Goal: Task Accomplishment & Management: Complete application form

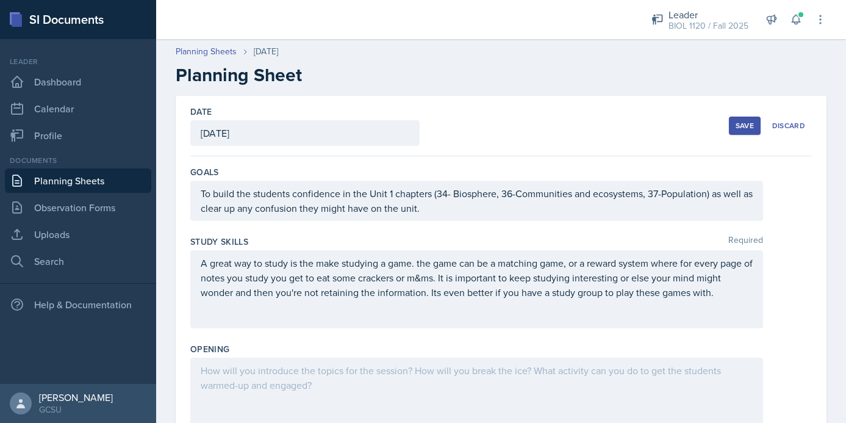
scroll to position [32, 0]
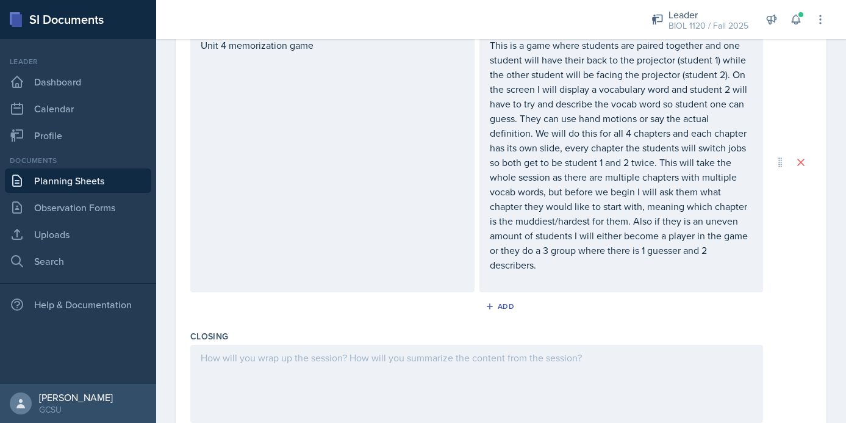
click at [571, 266] on p "This is a game where students are paired together and one student will have the…" at bounding box center [621, 155] width 263 height 234
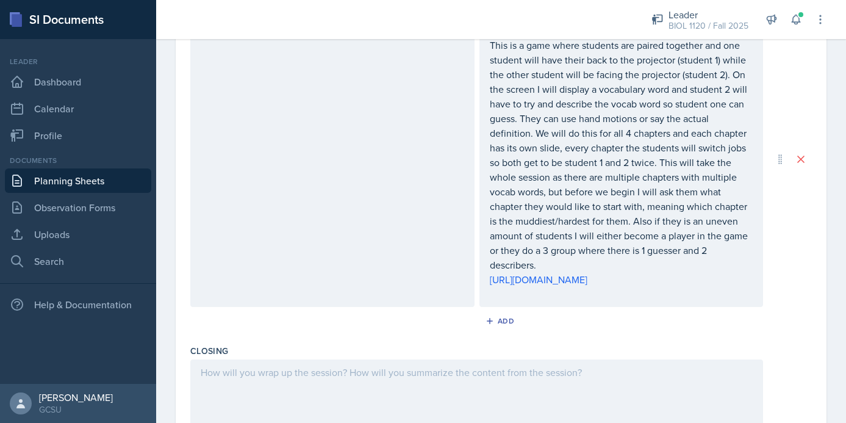
click at [807, 254] on div "Unit 4 memorization game This is a game where students are paired together and …" at bounding box center [500, 159] width 621 height 296
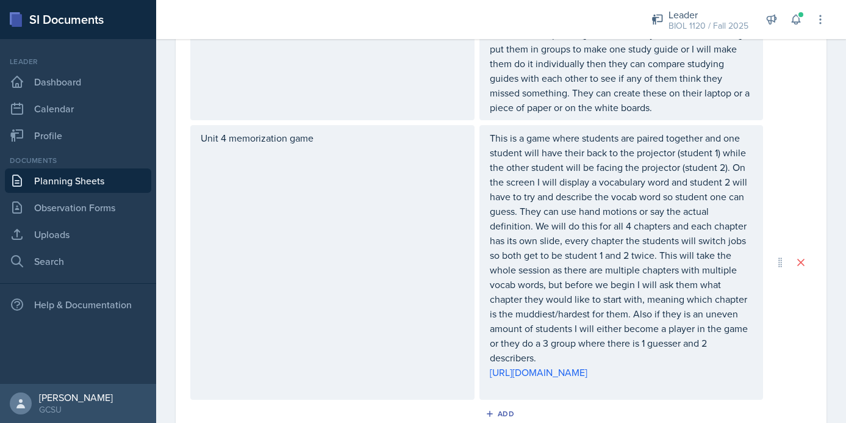
scroll to position [576, 0]
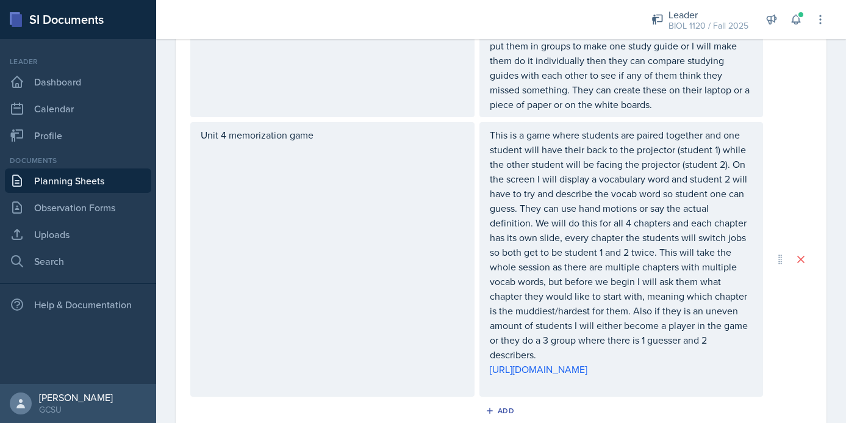
click at [629, 223] on p "This is a game where students are paired together and one student will have the…" at bounding box center [621, 244] width 263 height 234
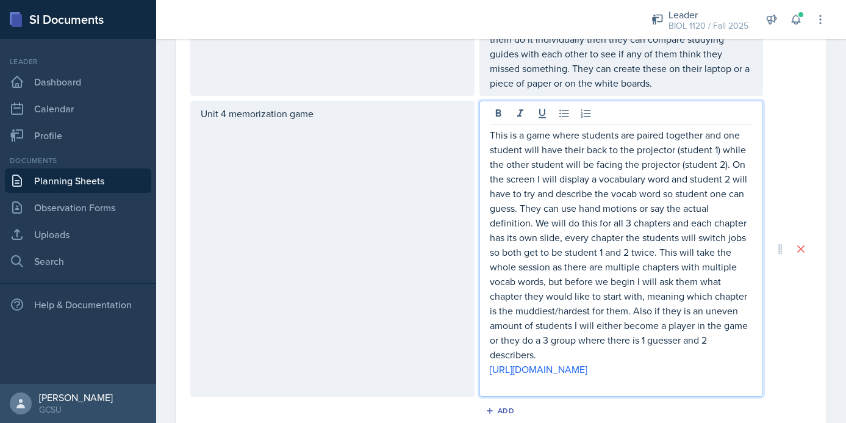
click at [808, 193] on div "Unit 4 memorization game This is a game where students are paired together and …" at bounding box center [500, 249] width 621 height 296
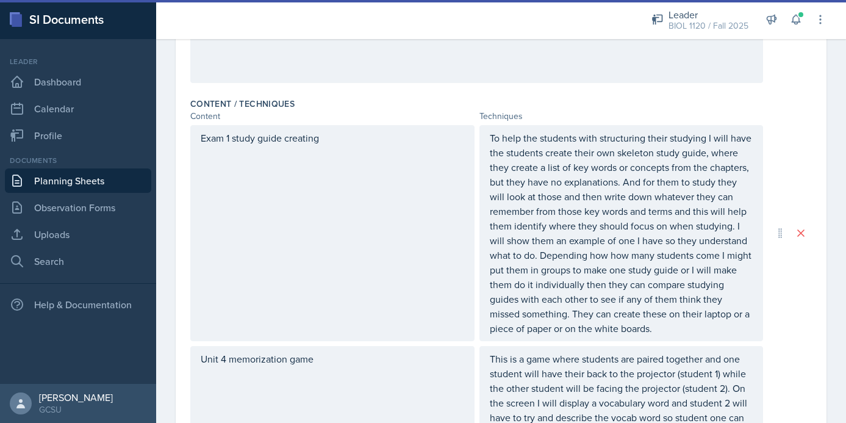
scroll to position [0, 0]
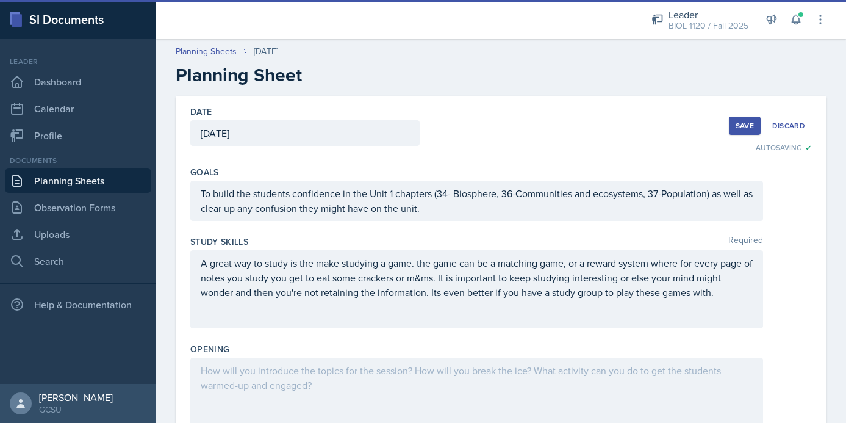
click at [740, 124] on div "Save" at bounding box center [744, 126] width 18 height 10
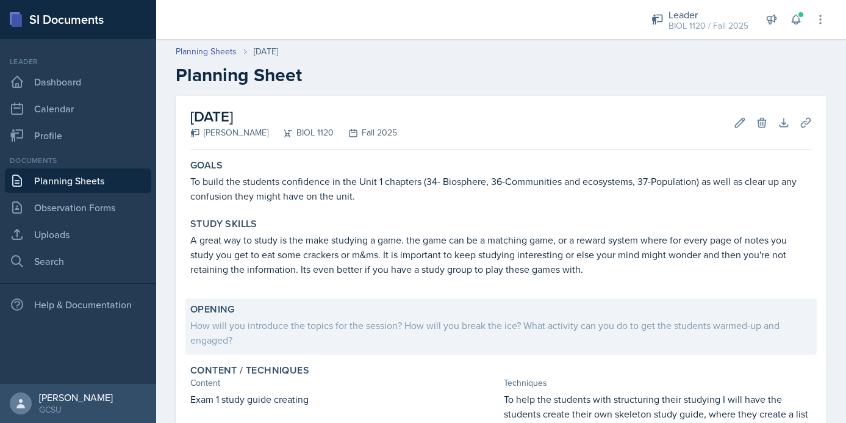
click at [410, 317] on div "How will you introduce the topics for the session? How will you break the ice? …" at bounding box center [500, 331] width 621 height 32
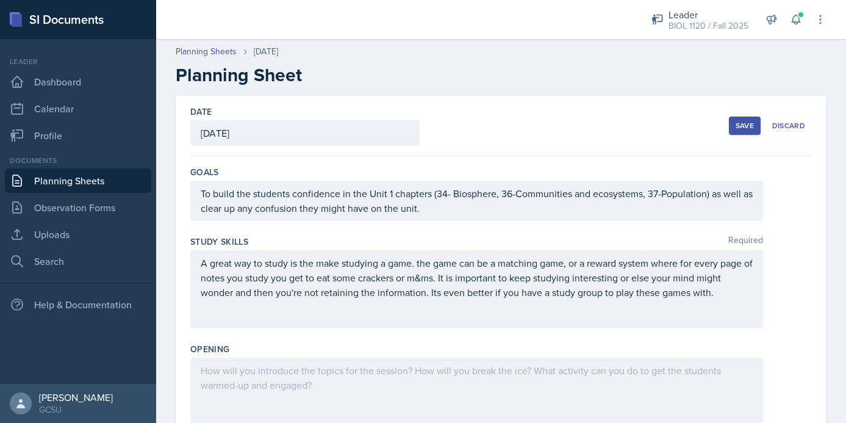
click at [352, 363] on div at bounding box center [476, 396] width 572 height 78
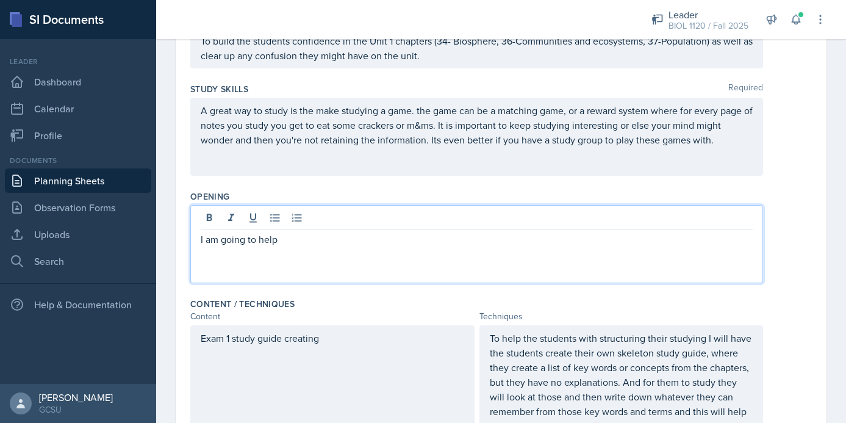
scroll to position [154, 0]
drag, startPoint x: 282, startPoint y: 240, endPoint x: 259, endPoint y: 236, distance: 23.5
click at [260, 236] on p "I am going to help" at bounding box center [477, 237] width 552 height 15
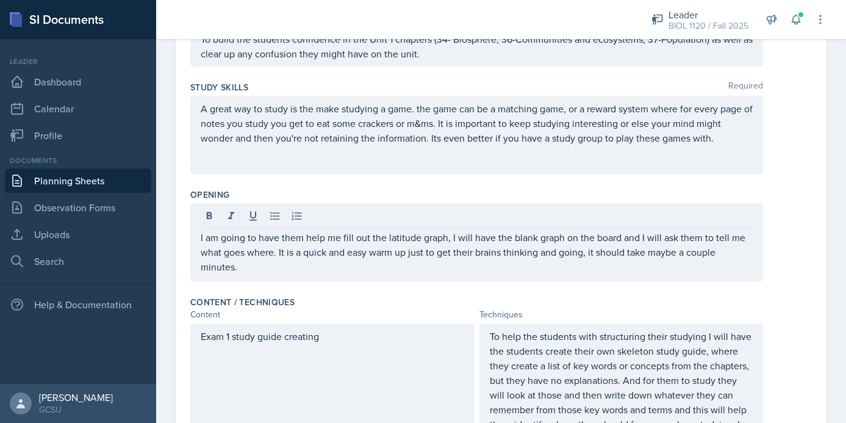
click at [784, 281] on div "Opening I am going to have them help me fill out the latitude graph, I will hav…" at bounding box center [500, 237] width 621 height 107
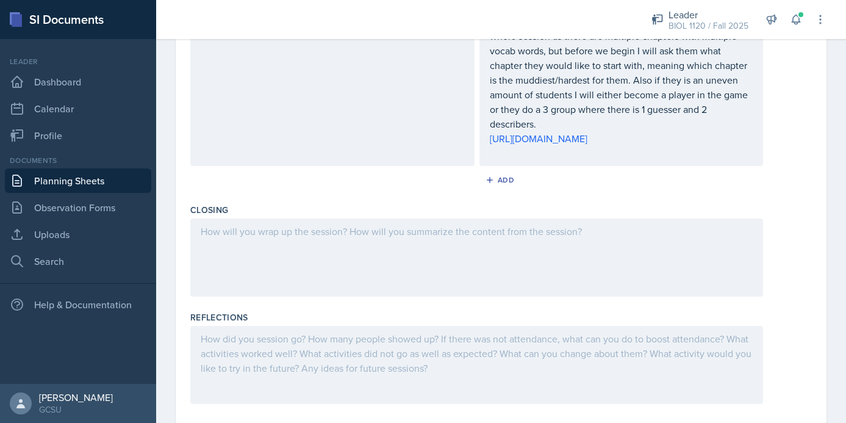
scroll to position [851, 0]
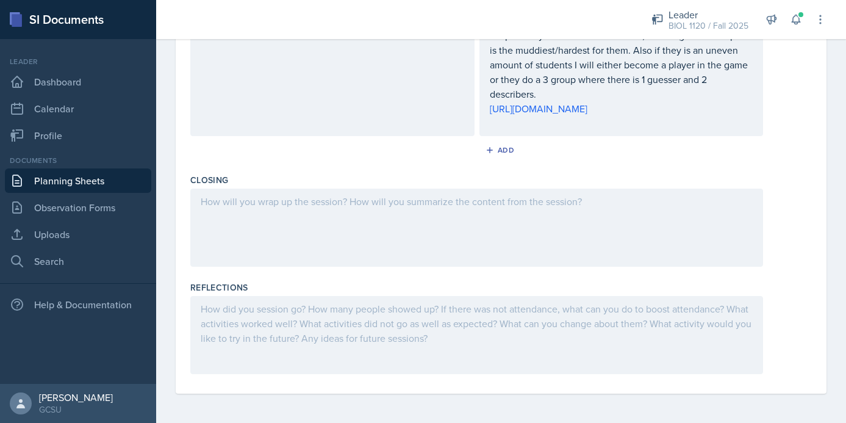
click at [608, 209] on div at bounding box center [476, 227] width 572 height 78
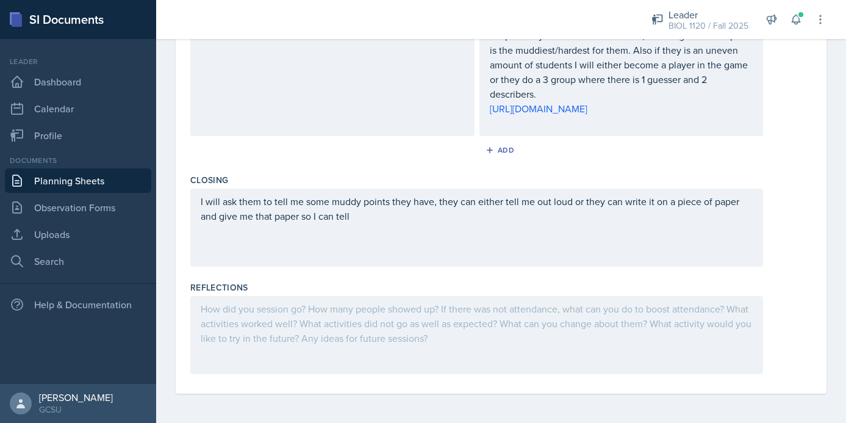
click at [377, 229] on div "I will ask them to tell me some muddy points they have, they can either tell me…" at bounding box center [476, 227] width 572 height 78
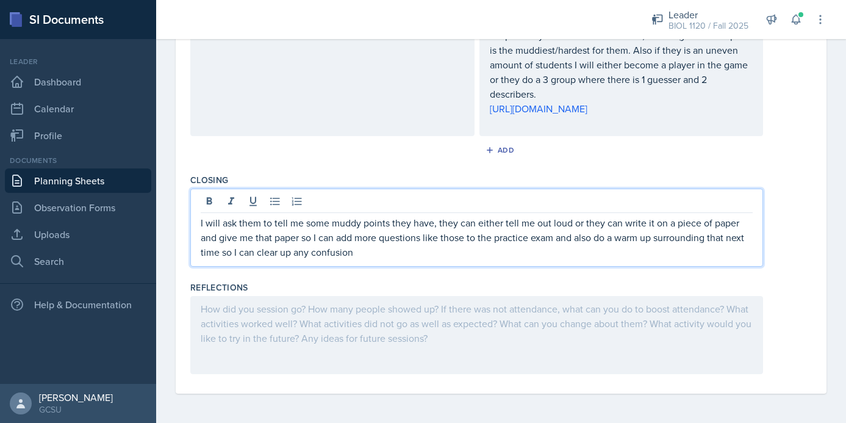
click at [530, 288] on div "Reflections" at bounding box center [500, 287] width 621 height 12
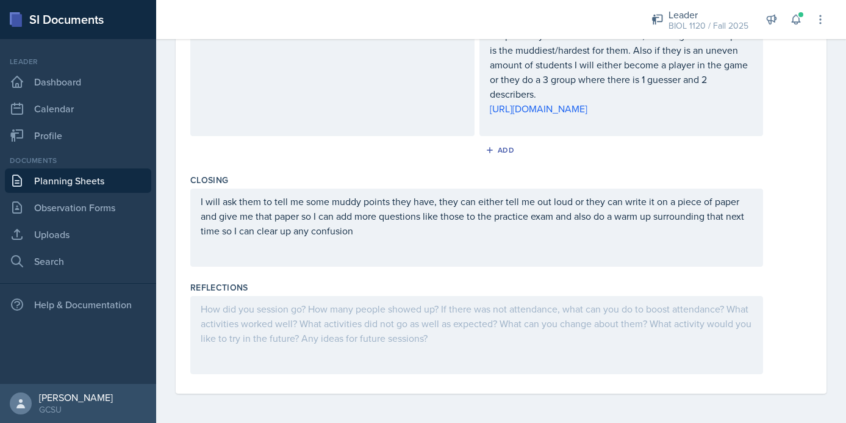
click at [404, 234] on p "I will ask them to tell me some muddy points they have, they can either tell me…" at bounding box center [477, 216] width 552 height 44
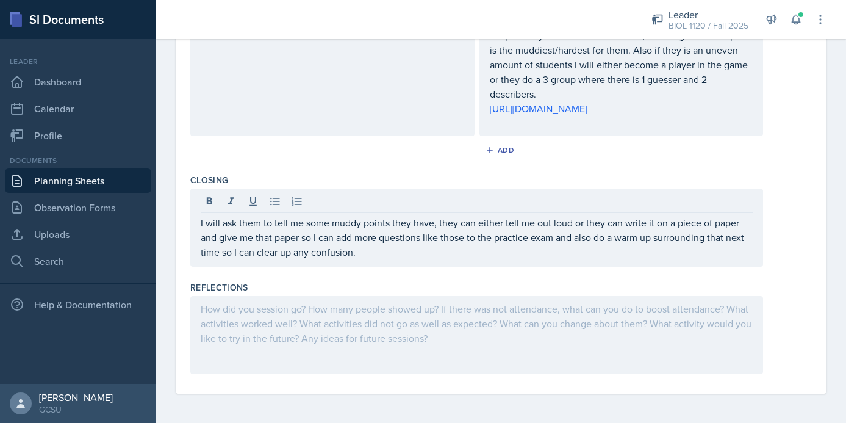
click at [418, 275] on div "Closing I will ask them to tell me some muddy points they have, they can either…" at bounding box center [500, 222] width 621 height 107
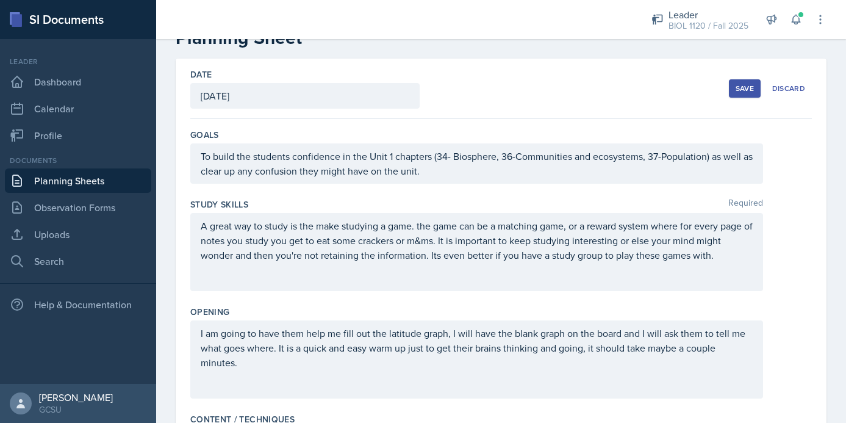
scroll to position [32, 0]
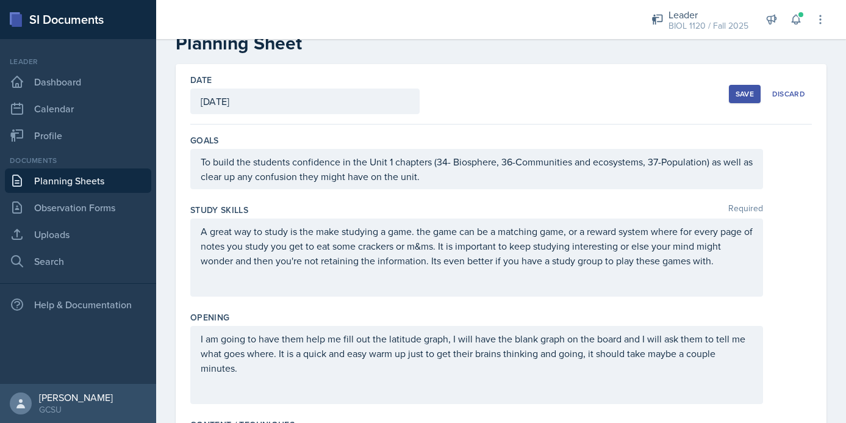
click at [746, 97] on div "Save" at bounding box center [744, 94] width 18 height 10
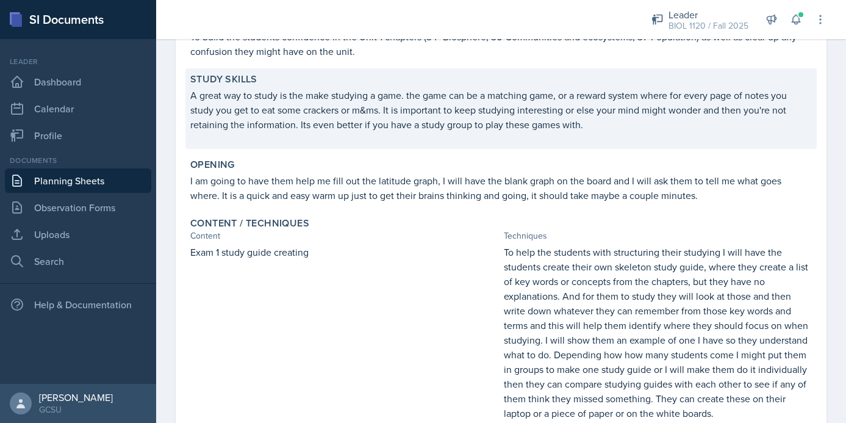
scroll to position [619, 0]
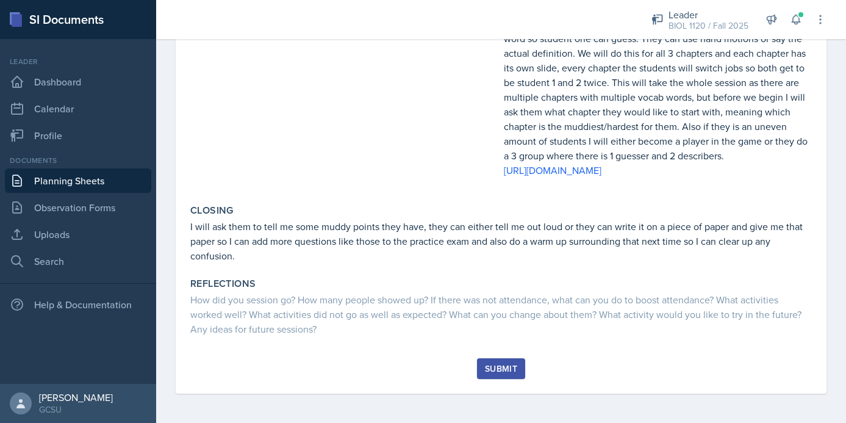
click at [500, 373] on div "Submit" at bounding box center [501, 368] width 32 height 10
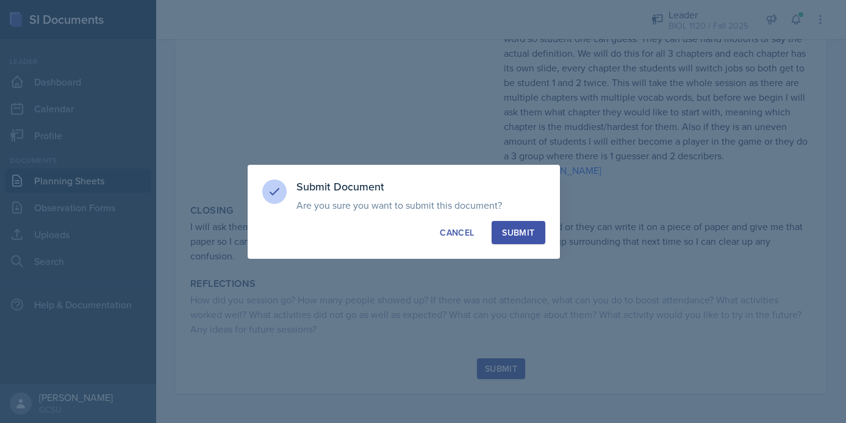
click at [516, 235] on div "Submit" at bounding box center [518, 232] width 32 height 12
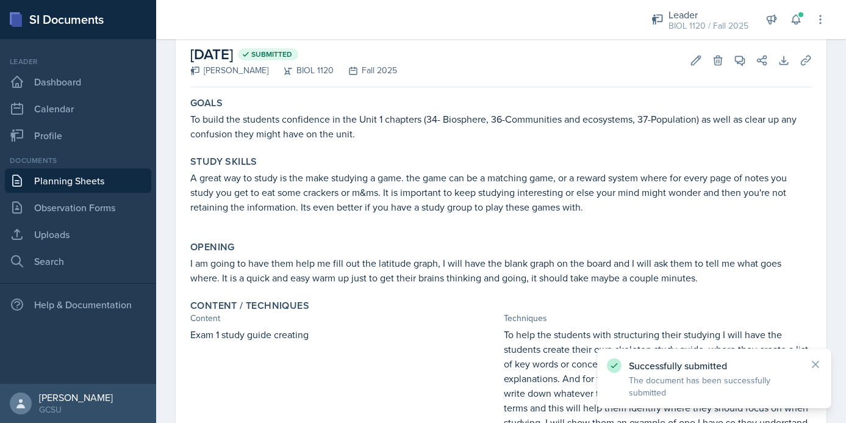
scroll to position [0, 0]
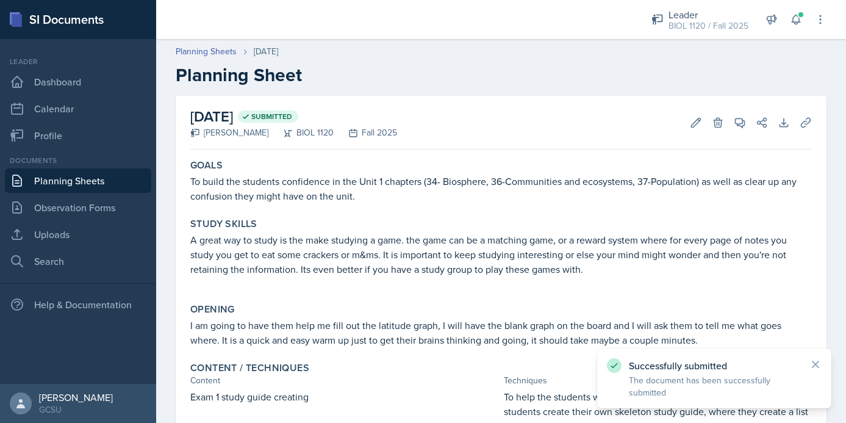
click at [115, 177] on link "Planning Sheets" at bounding box center [78, 180] width 146 height 24
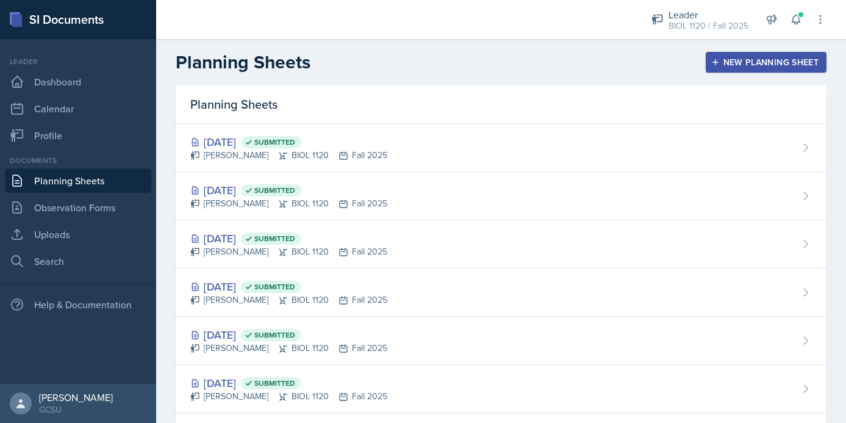
click at [744, 59] on div "New Planning Sheet" at bounding box center [765, 62] width 105 height 10
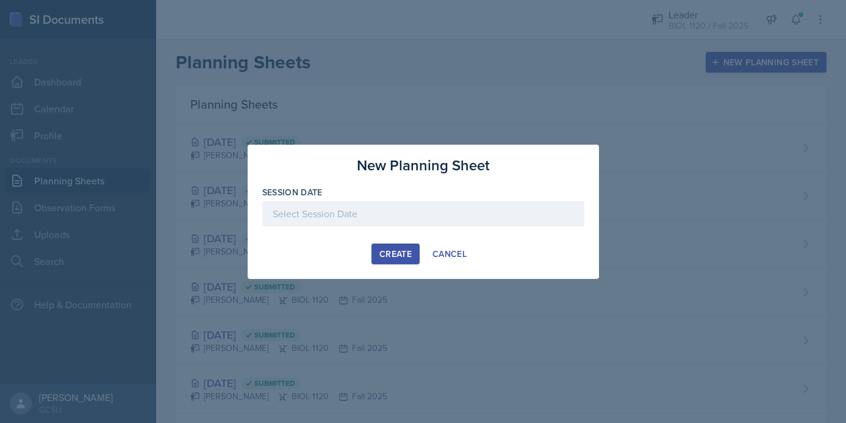
click at [382, 210] on div at bounding box center [423, 214] width 322 height 26
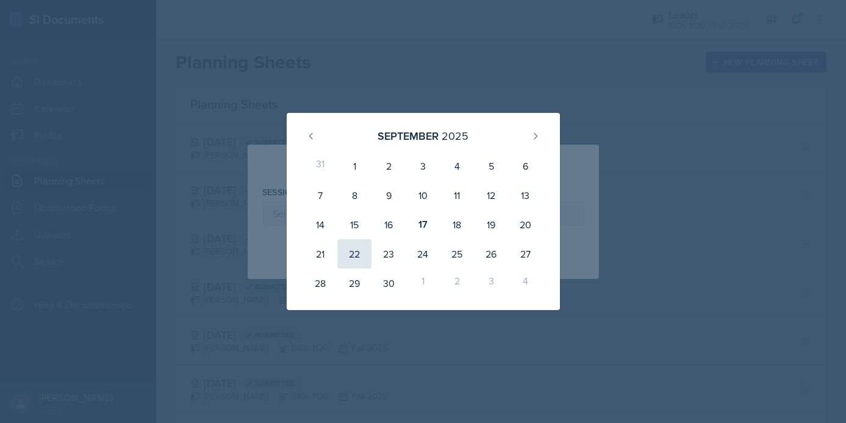
click at [344, 245] on div "22" at bounding box center [354, 253] width 34 height 29
type input "September 22nd, 2025"
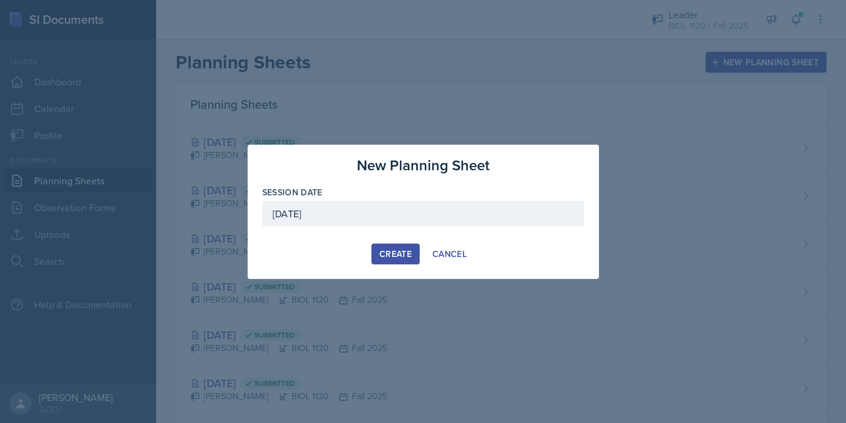
click at [392, 260] on button "Create" at bounding box center [395, 253] width 48 height 21
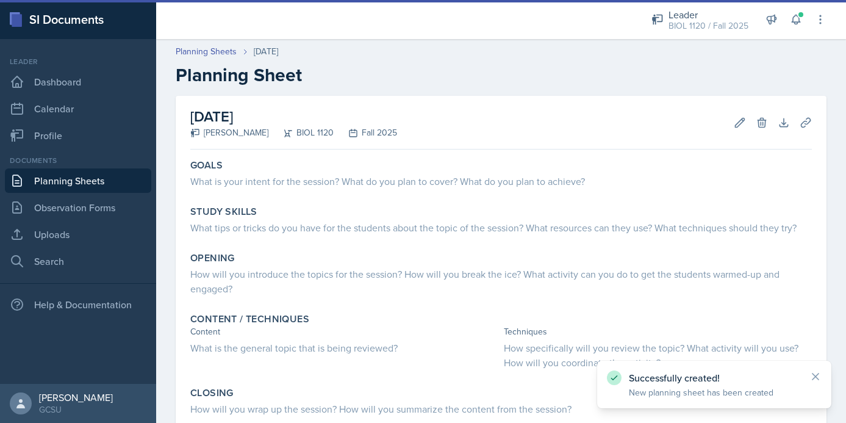
click at [91, 179] on link "Planning Sheets" at bounding box center [78, 180] width 146 height 24
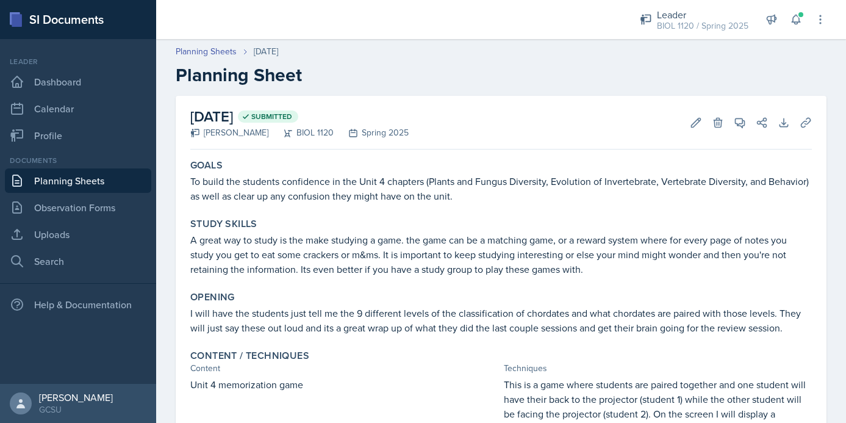
click at [83, 175] on link "Planning Sheets" at bounding box center [78, 180] width 146 height 24
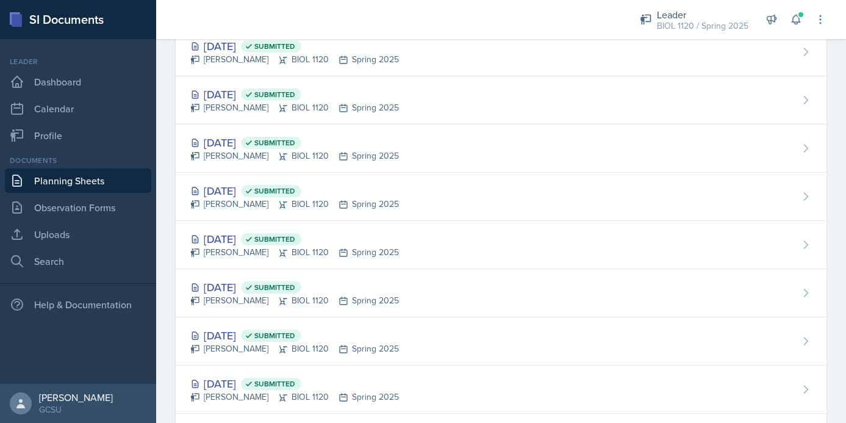
scroll to position [1971, 0]
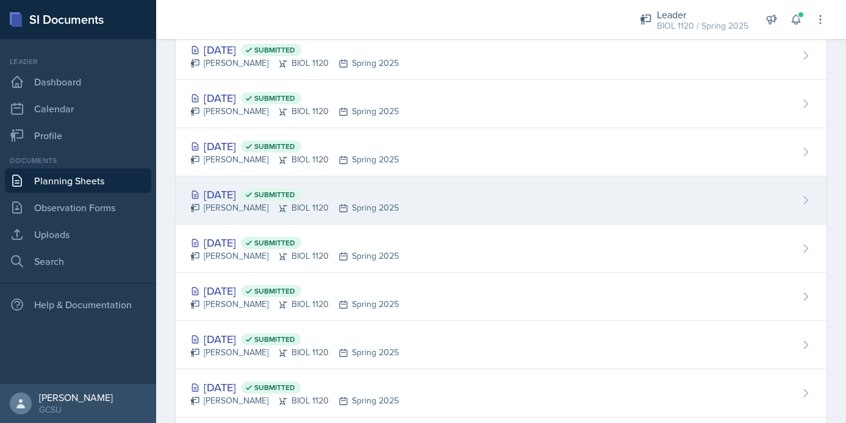
click at [493, 213] on div "[DATE] Submitted [PERSON_NAME] BIOL 1120 Spring 2025" at bounding box center [501, 200] width 651 height 48
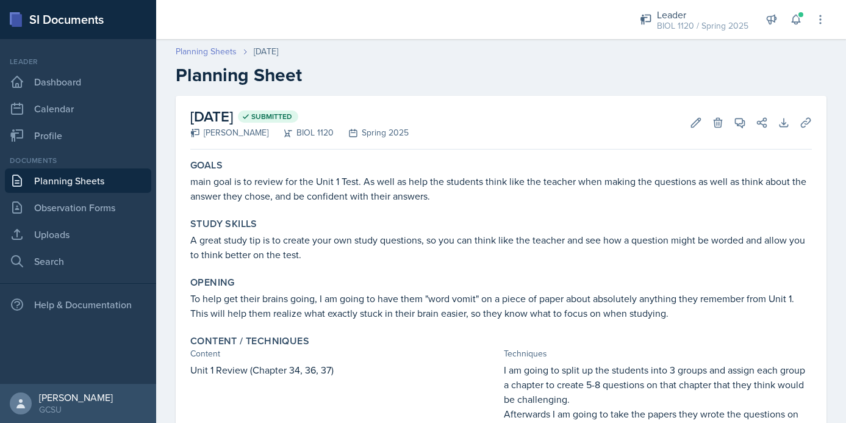
click at [202, 50] on link "Planning Sheets" at bounding box center [206, 51] width 61 height 13
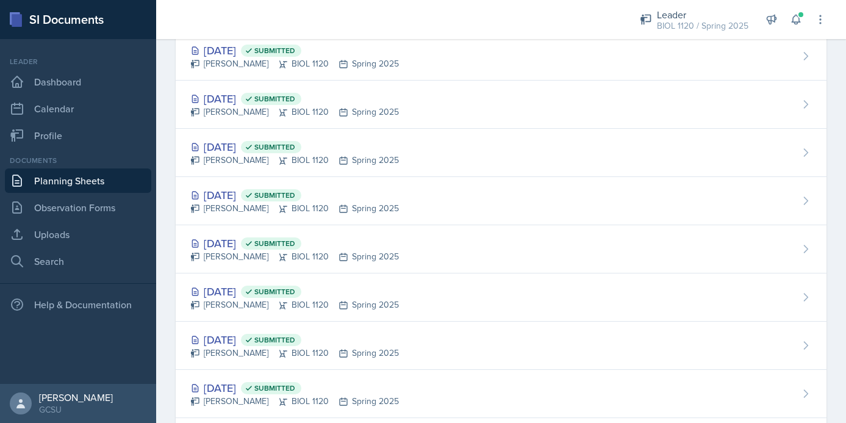
scroll to position [2090, 0]
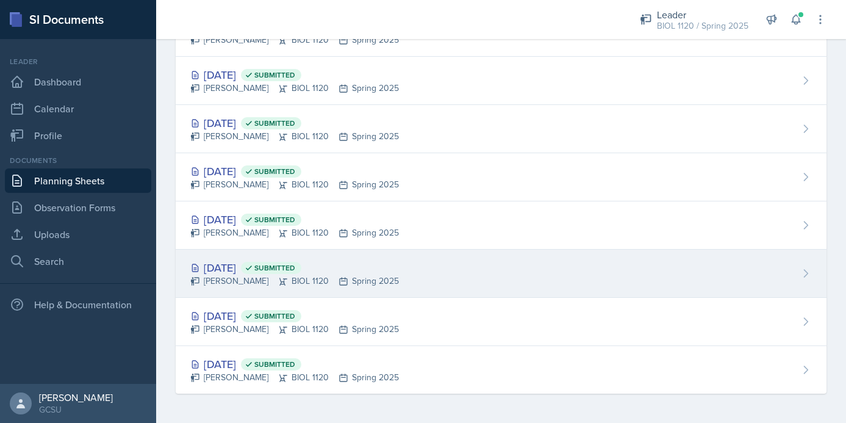
click at [373, 266] on div "[DATE] Submitted" at bounding box center [294, 267] width 209 height 16
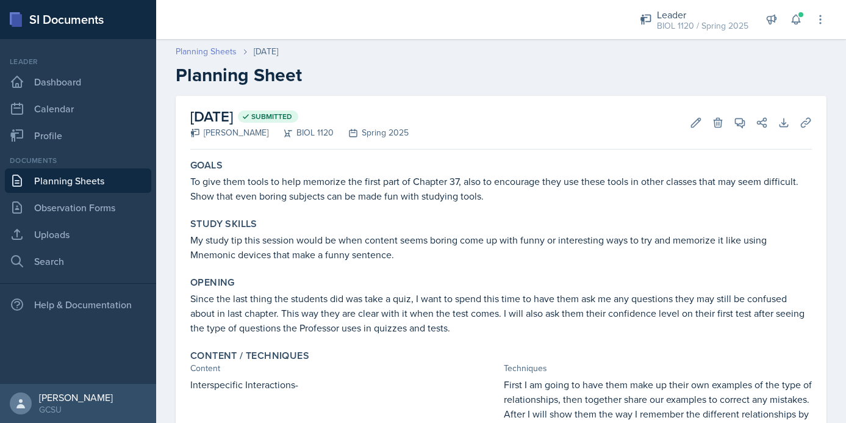
click at [212, 46] on link "Planning Sheets" at bounding box center [206, 51] width 61 height 13
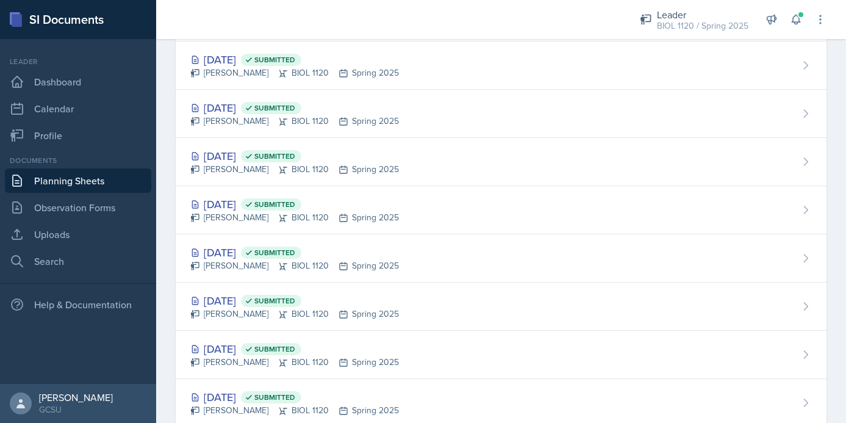
scroll to position [2090, 0]
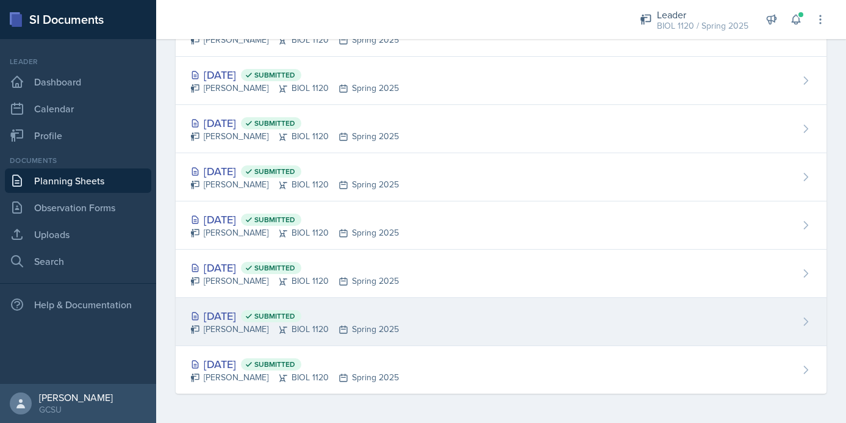
click at [397, 315] on div "[DATE] Submitted [PERSON_NAME] BIOL 1120 Spring 2025" at bounding box center [501, 322] width 651 height 48
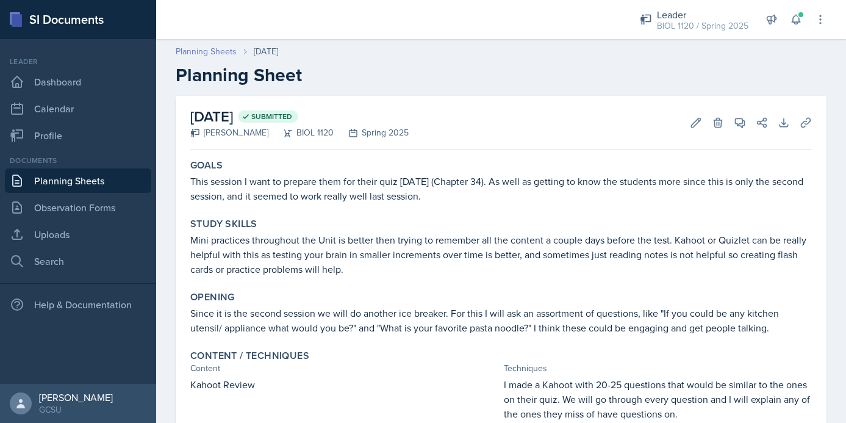
click at [207, 49] on link "Planning Sheets" at bounding box center [206, 51] width 61 height 13
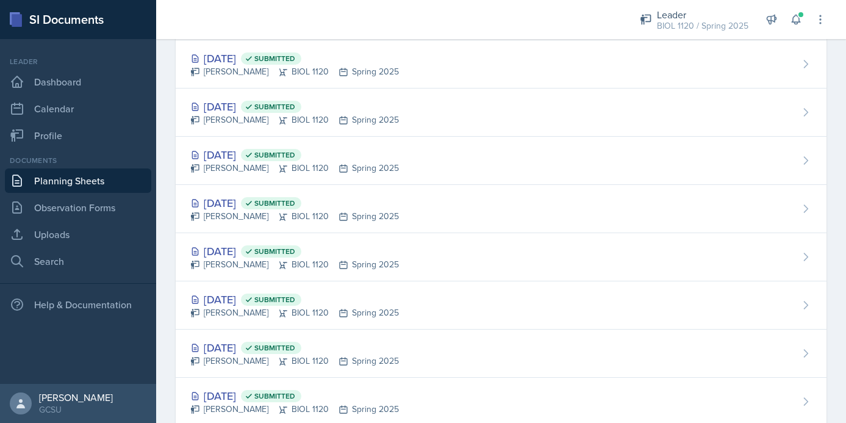
scroll to position [2090, 0]
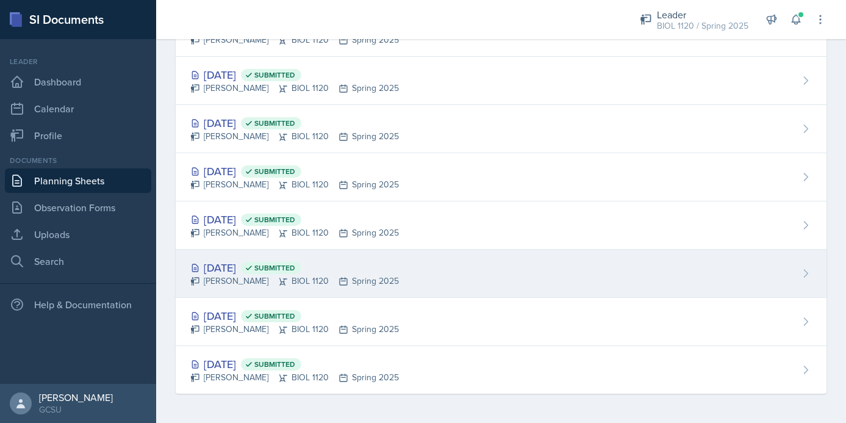
click at [398, 283] on div "[DATE] Submitted [PERSON_NAME] BIOL 1120 Spring 2025" at bounding box center [501, 273] width 651 height 48
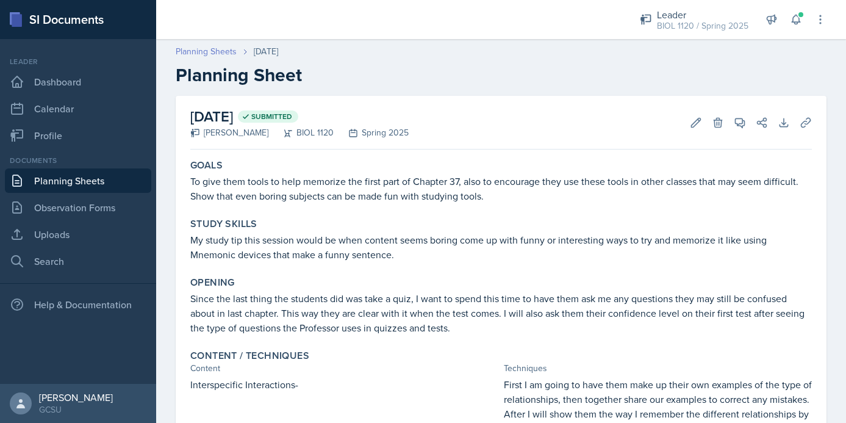
click at [202, 48] on link "Planning Sheets" at bounding box center [206, 51] width 61 height 13
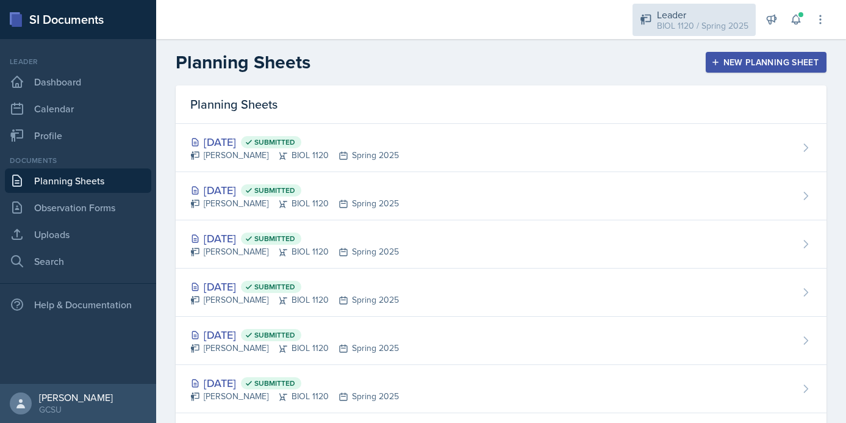
click at [685, 25] on div "BIOL 1120 / Spring 2025" at bounding box center [702, 26] width 91 height 13
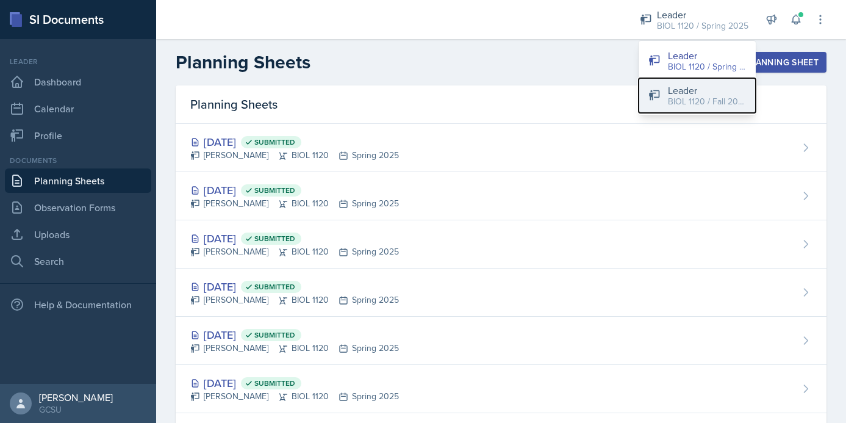
click at [697, 103] on div "BIOL 1120 / Fall 2025" at bounding box center [707, 101] width 78 height 13
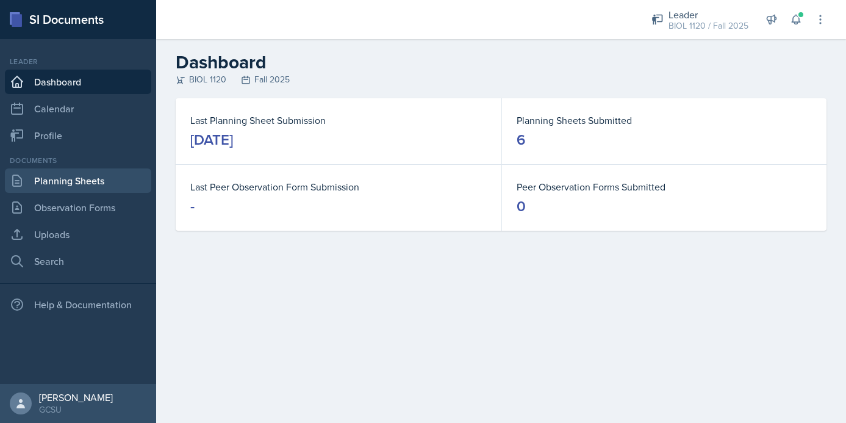
click at [68, 176] on link "Planning Sheets" at bounding box center [78, 180] width 146 height 24
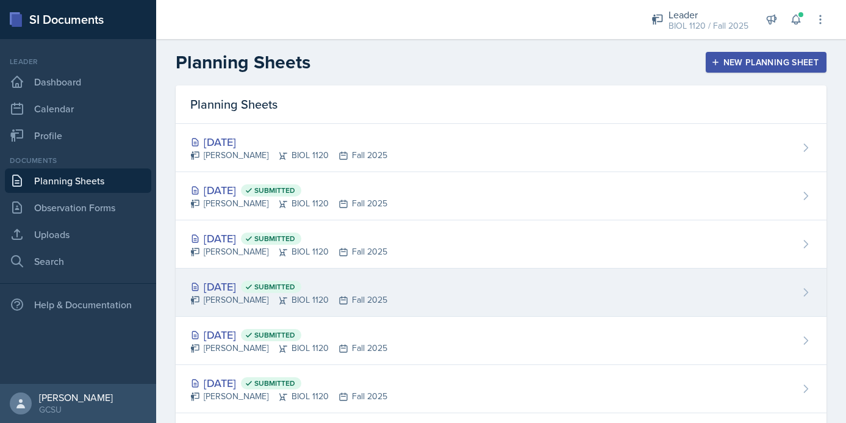
scroll to position [67, 0]
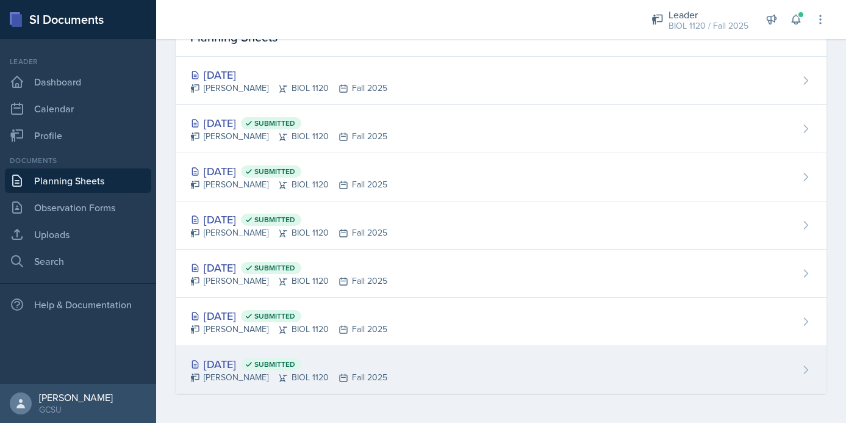
click at [479, 355] on div "[DATE] Submitted [PERSON_NAME] BIOL 1120 Fall 2025" at bounding box center [501, 370] width 651 height 48
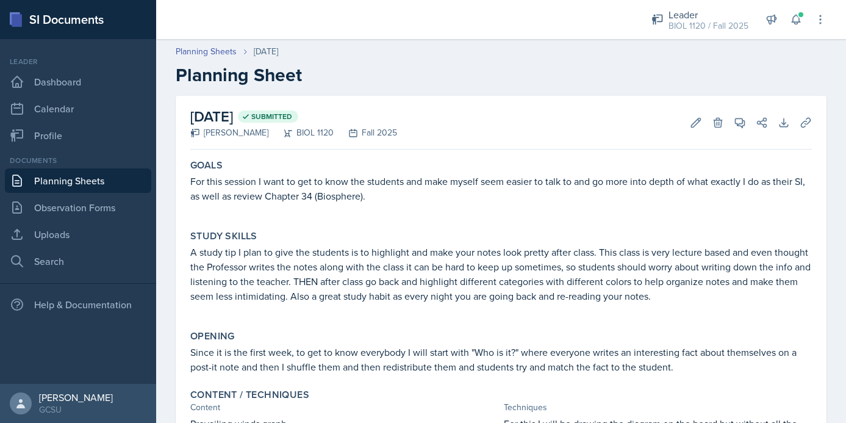
click at [123, 190] on link "Planning Sheets" at bounding box center [78, 180] width 146 height 24
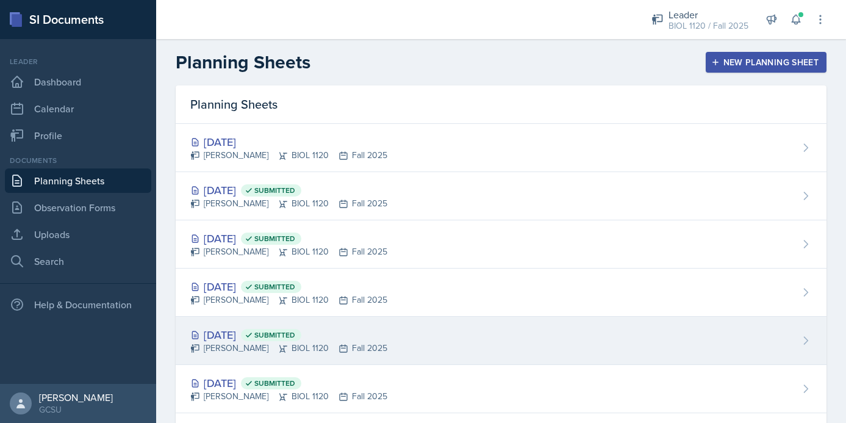
scroll to position [67, 0]
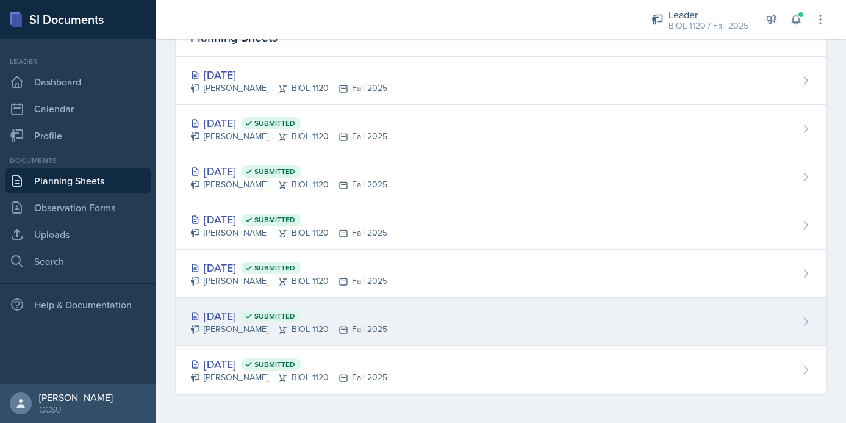
click at [437, 329] on div "[DATE] Submitted [PERSON_NAME] BIOL 1120 Fall 2025" at bounding box center [501, 322] width 651 height 48
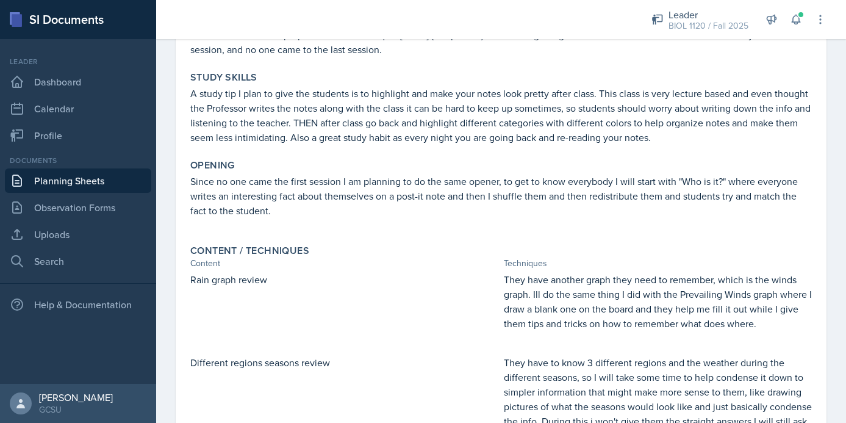
scroll to position [149, 0]
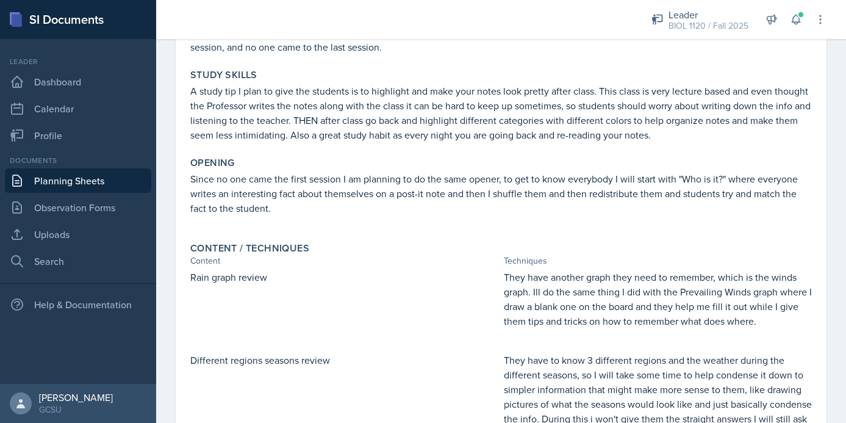
click at [102, 176] on link "Planning Sheets" at bounding box center [78, 180] width 146 height 24
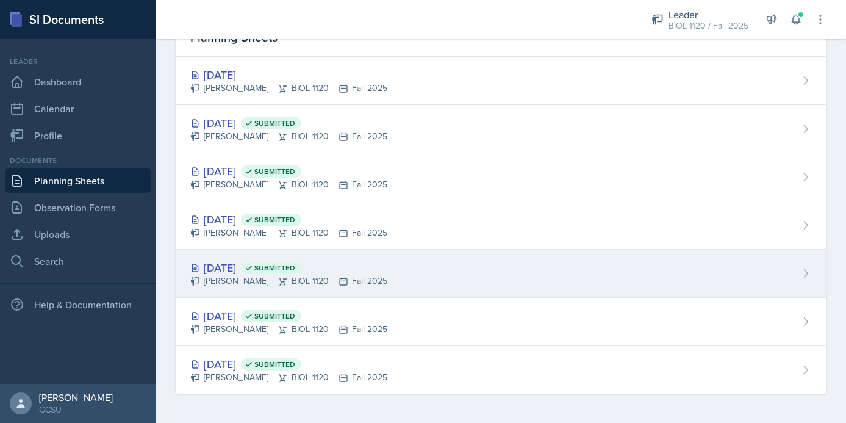
click at [482, 288] on div "[DATE] Submitted [PERSON_NAME] BIOL 1120 Fall 2025" at bounding box center [501, 273] width 651 height 48
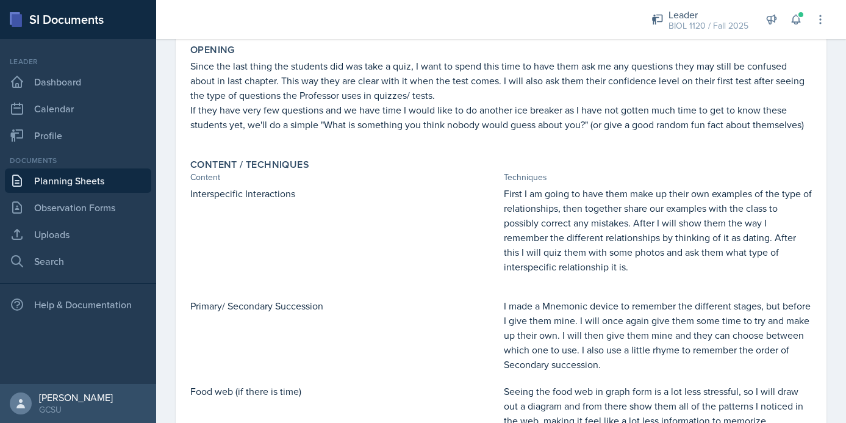
scroll to position [518, 0]
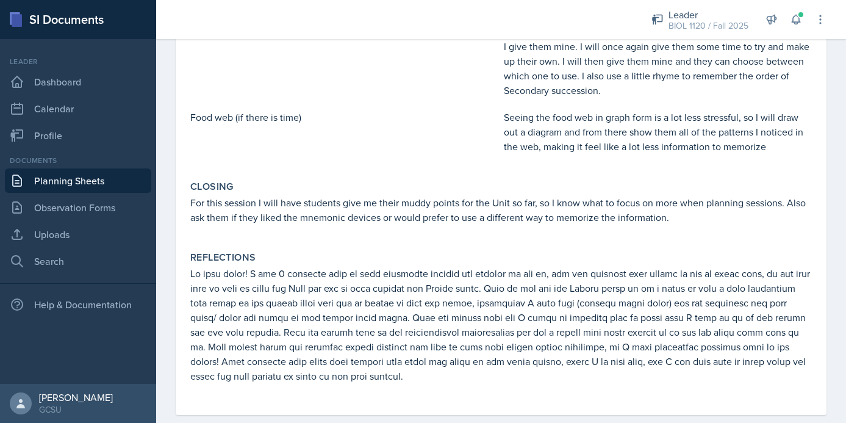
click at [94, 185] on link "Planning Sheets" at bounding box center [78, 180] width 146 height 24
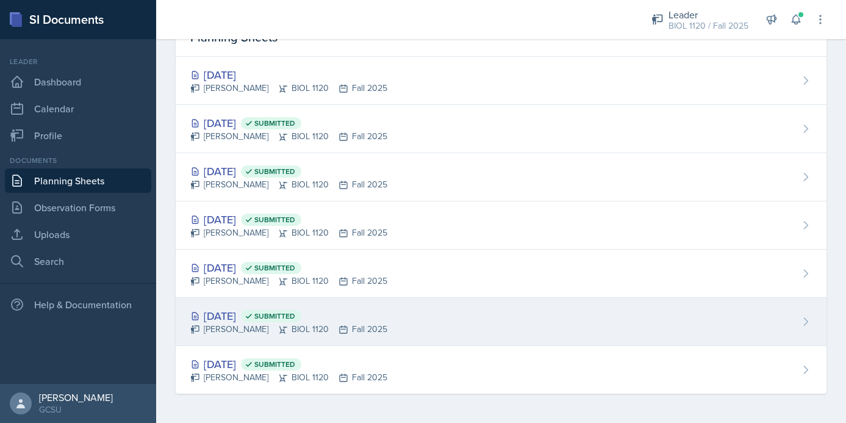
scroll to position [67, 0]
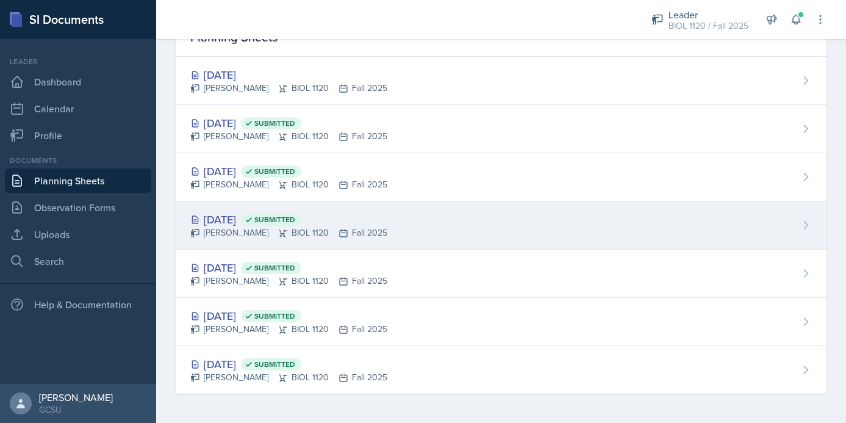
click at [415, 234] on div "[DATE] Submitted [PERSON_NAME] BIOL 1120 Fall 2025" at bounding box center [501, 225] width 651 height 48
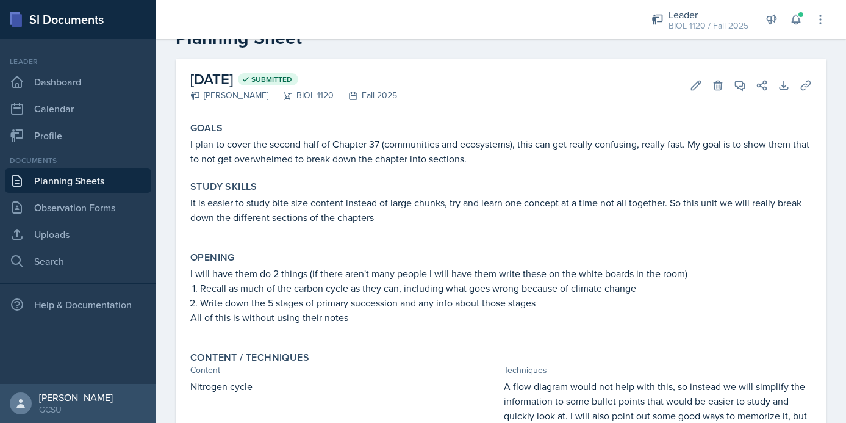
scroll to position [54, 0]
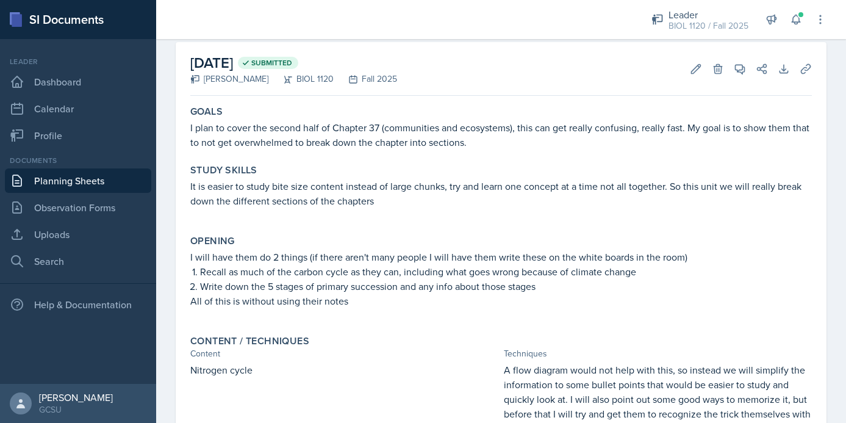
click at [105, 179] on link "Planning Sheets" at bounding box center [78, 180] width 146 height 24
